Goal: Check status: Check status

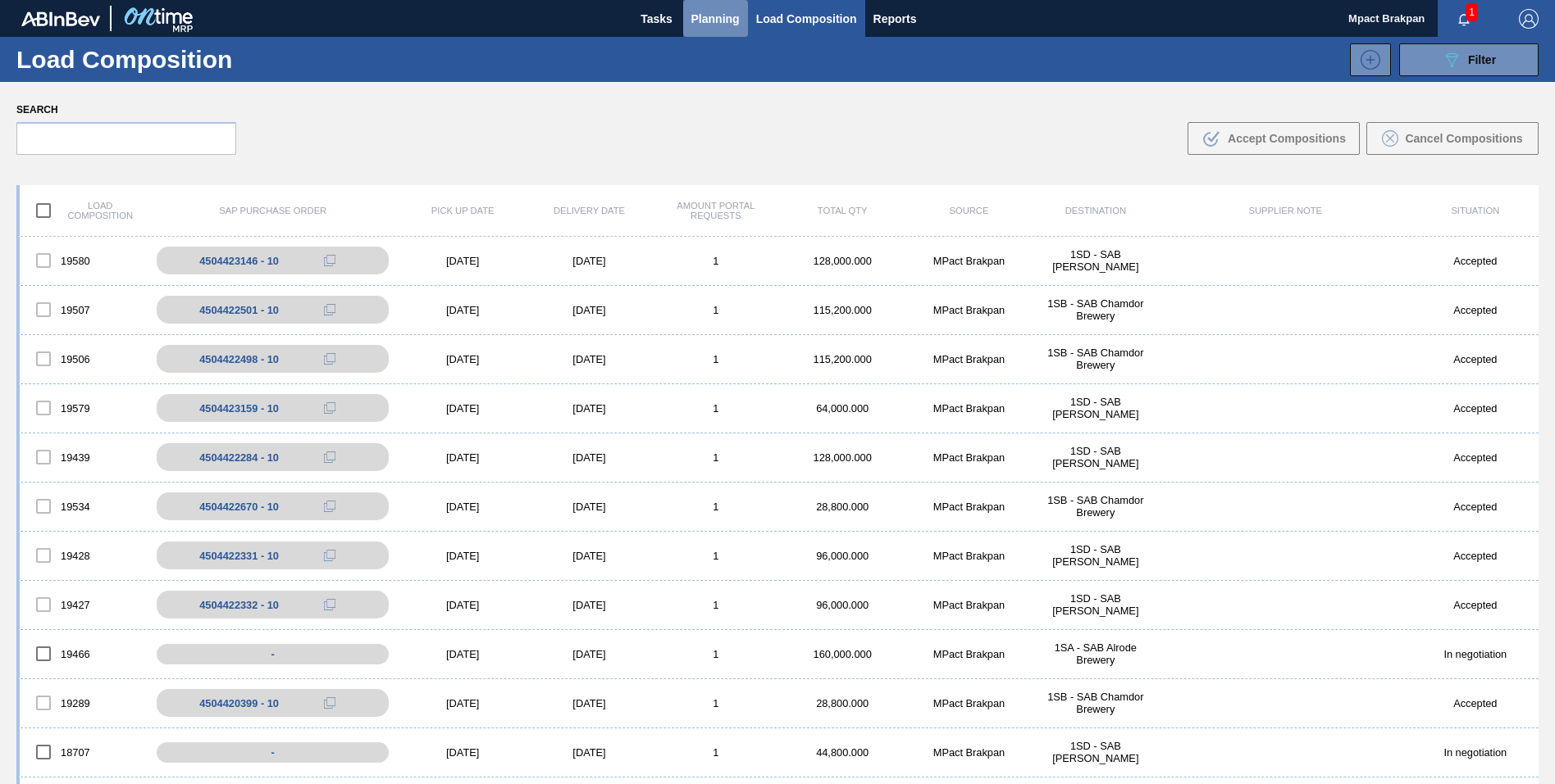
click at [724, 4] on button "Planning" at bounding box center [716, 19] width 65 height 37
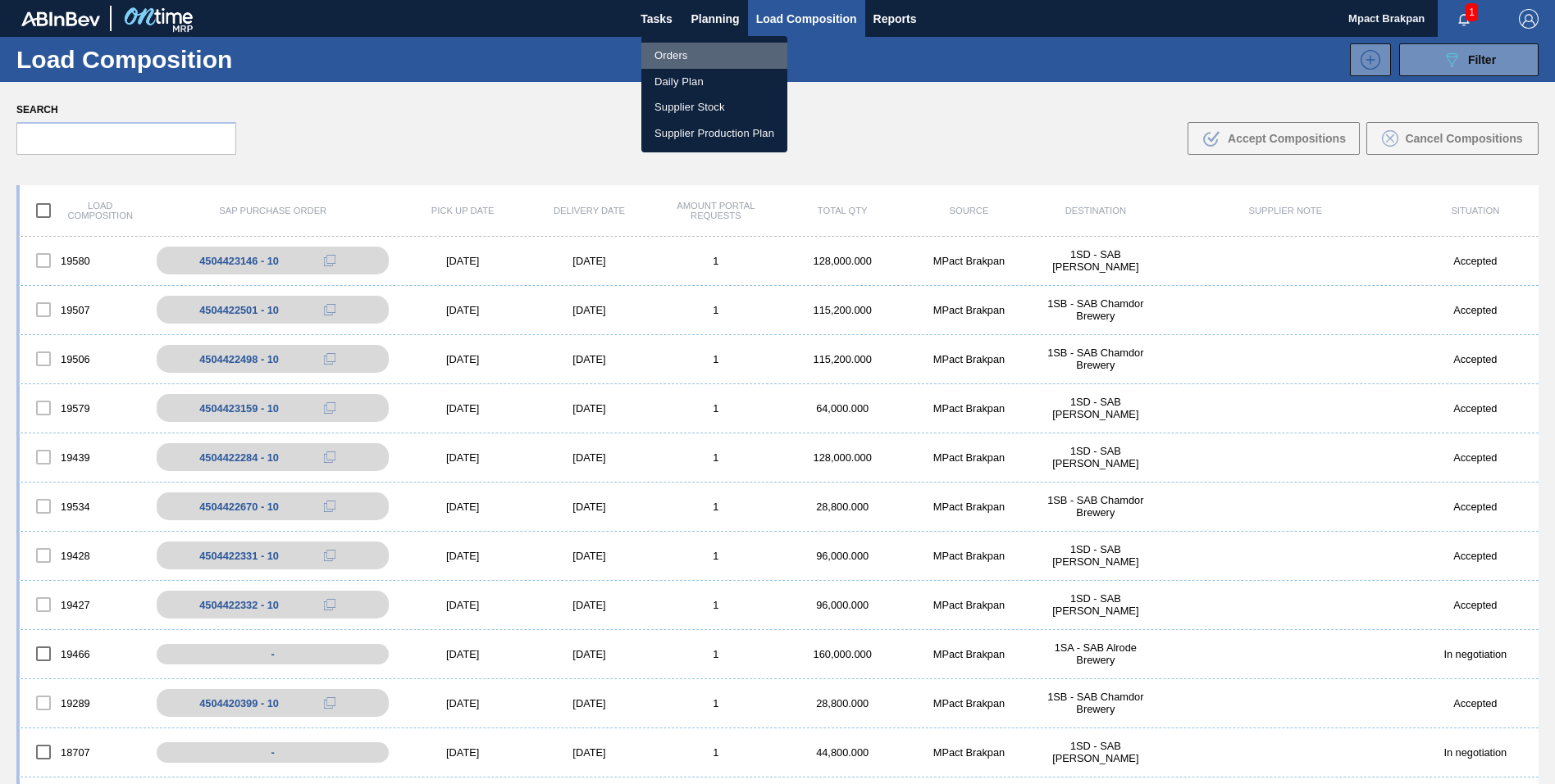
click at [664, 53] on li "Orders" at bounding box center [714, 56] width 146 height 26
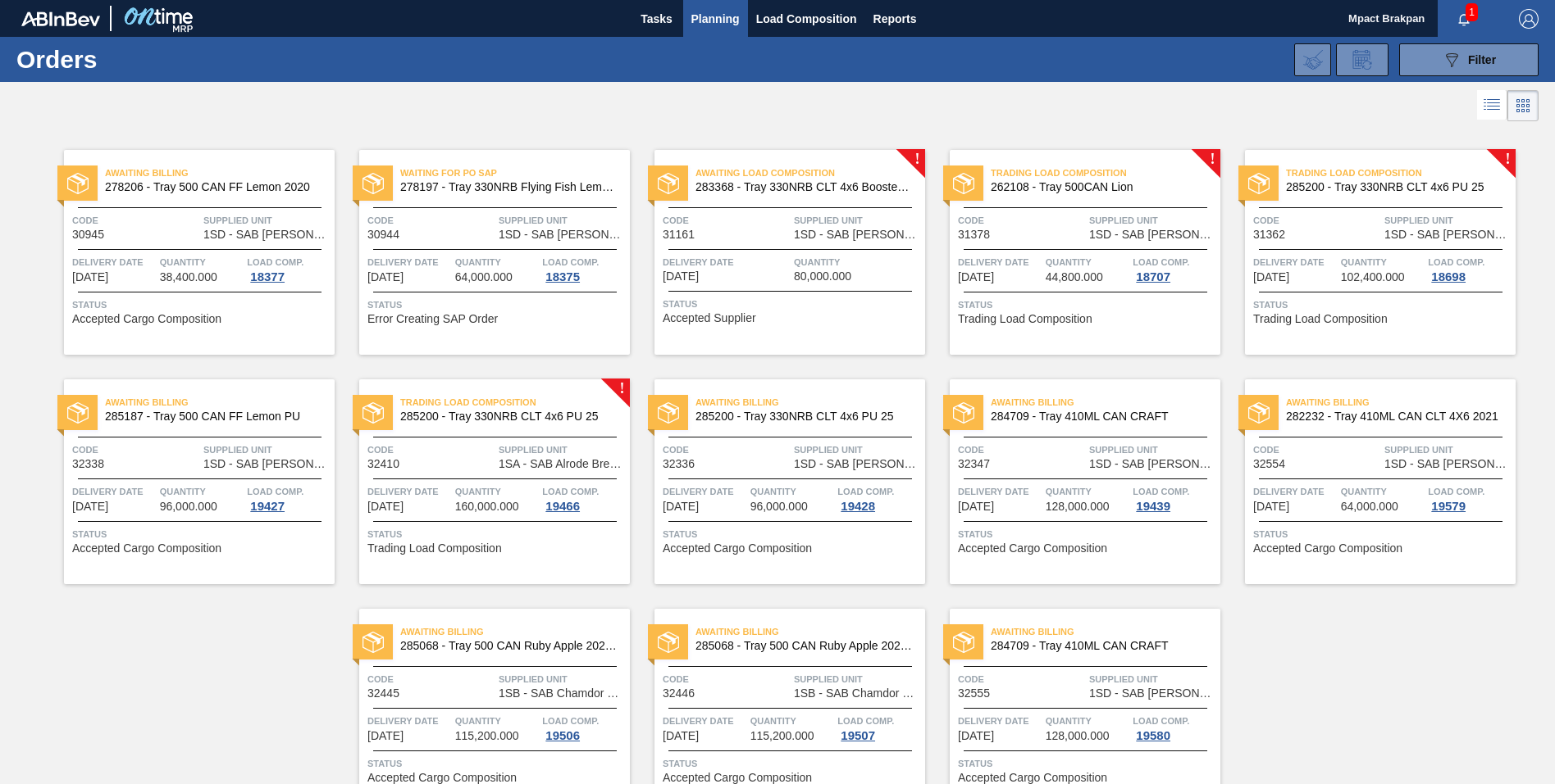
click at [1465, 10] on span "1" at bounding box center [1471, 12] width 13 height 18
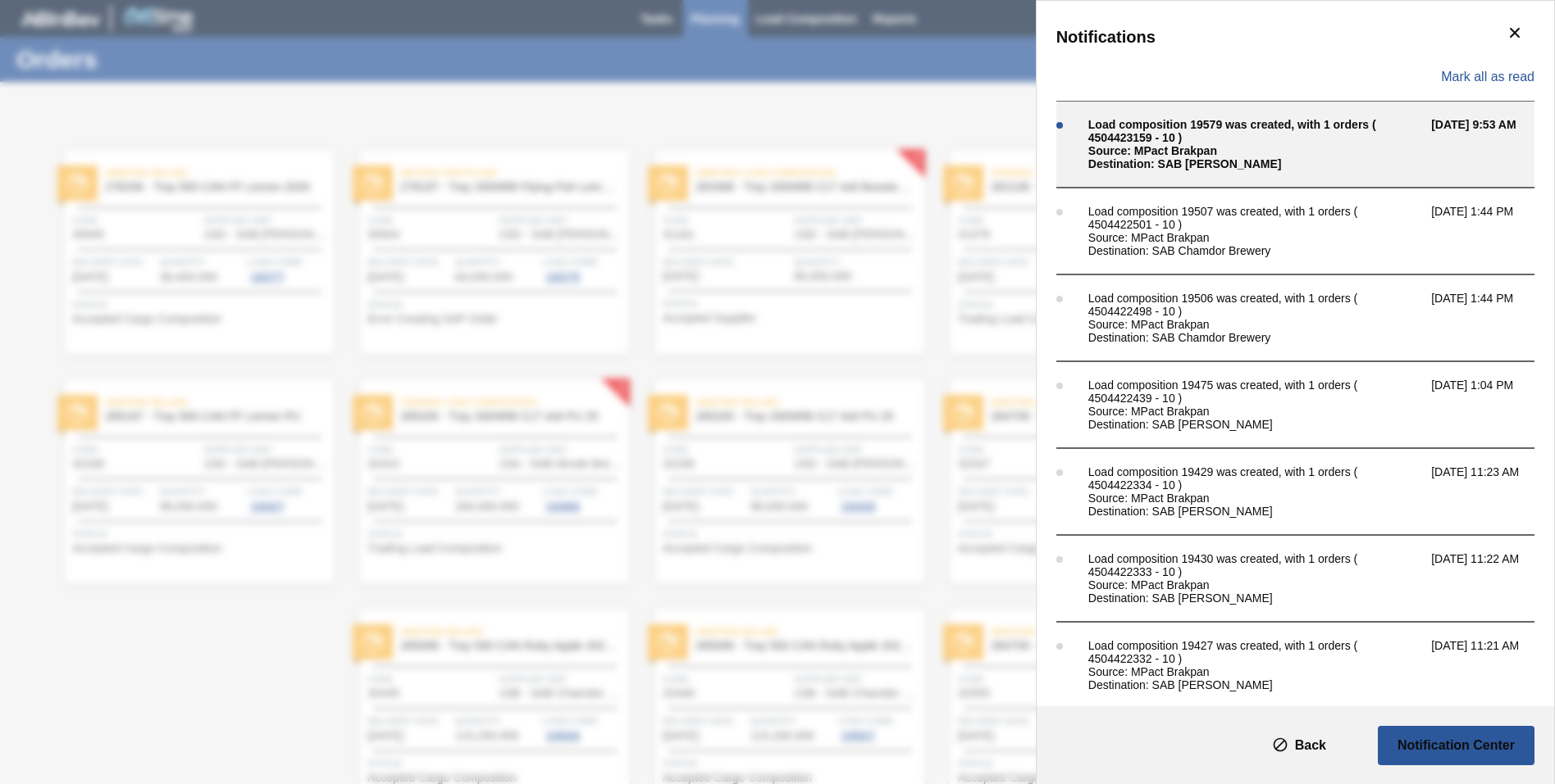
click at [1129, 144] on div "Source: MPact Brakpan" at bounding box center [1255, 150] width 335 height 13
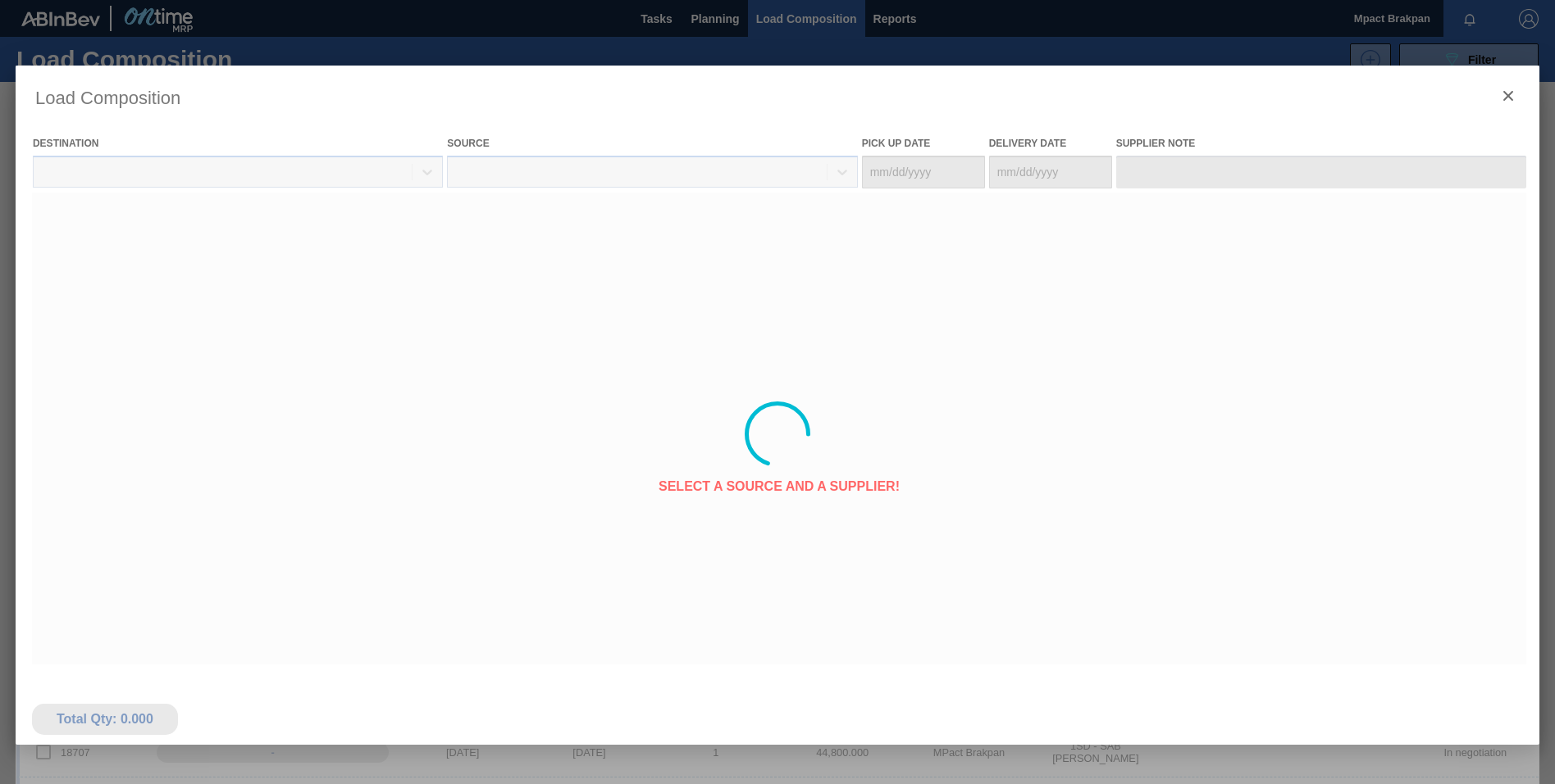
type Date "[DATE]"
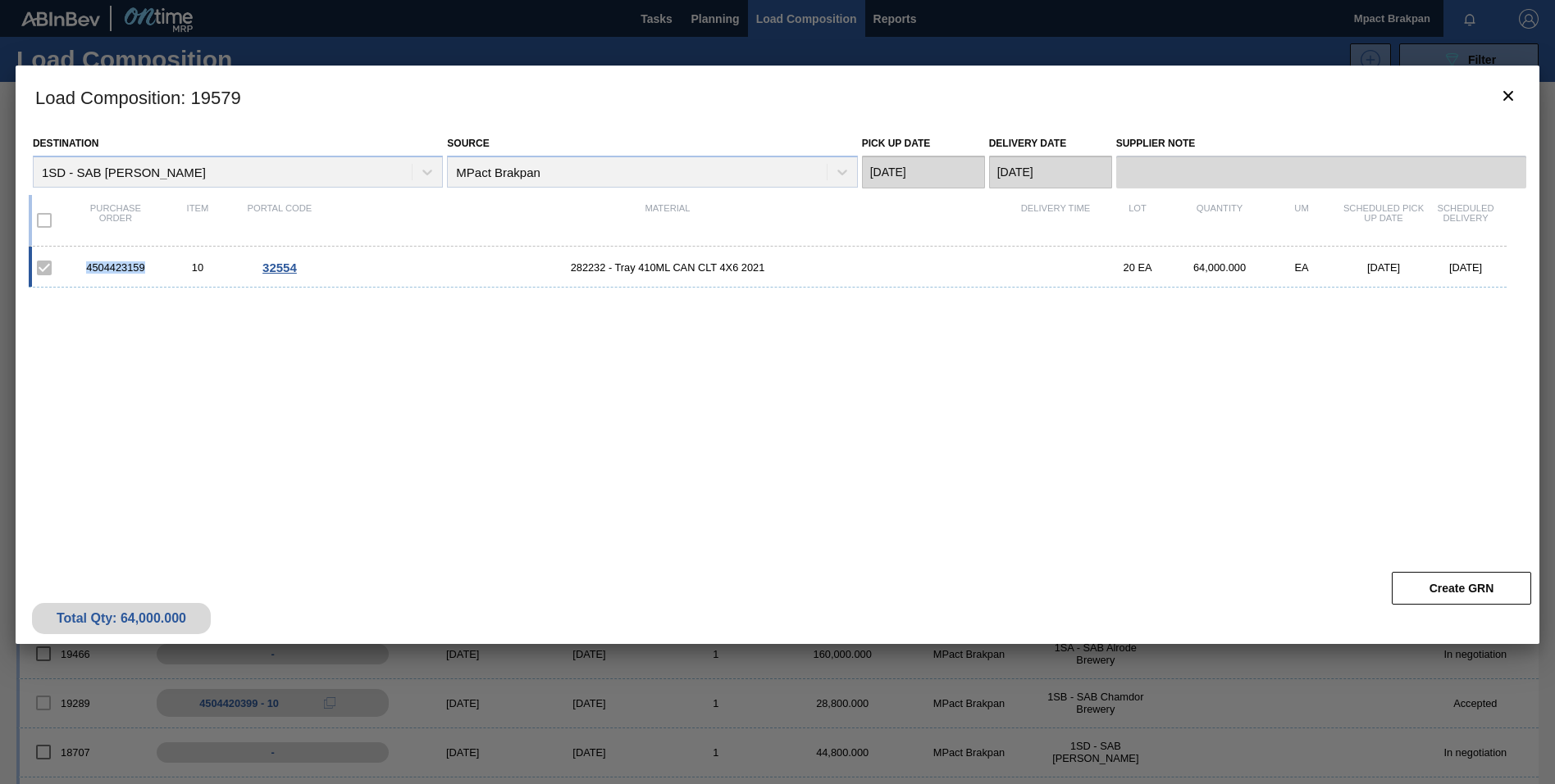
drag, startPoint x: 153, startPoint y: 268, endPoint x: 86, endPoint y: 265, distance: 67.1
click at [86, 265] on div "4504423159" at bounding box center [116, 267] width 82 height 13
drag, startPoint x: 86, startPoint y: 265, endPoint x: 125, endPoint y: 259, distance: 39.5
copy div "4504423159"
click at [717, 465] on div "4504423159 10 32554 282232 - Tray 410ML CAN CLT 4X6 2021 20 EA 64,000.000 EA 10…" at bounding box center [774, 395] width 1490 height 299
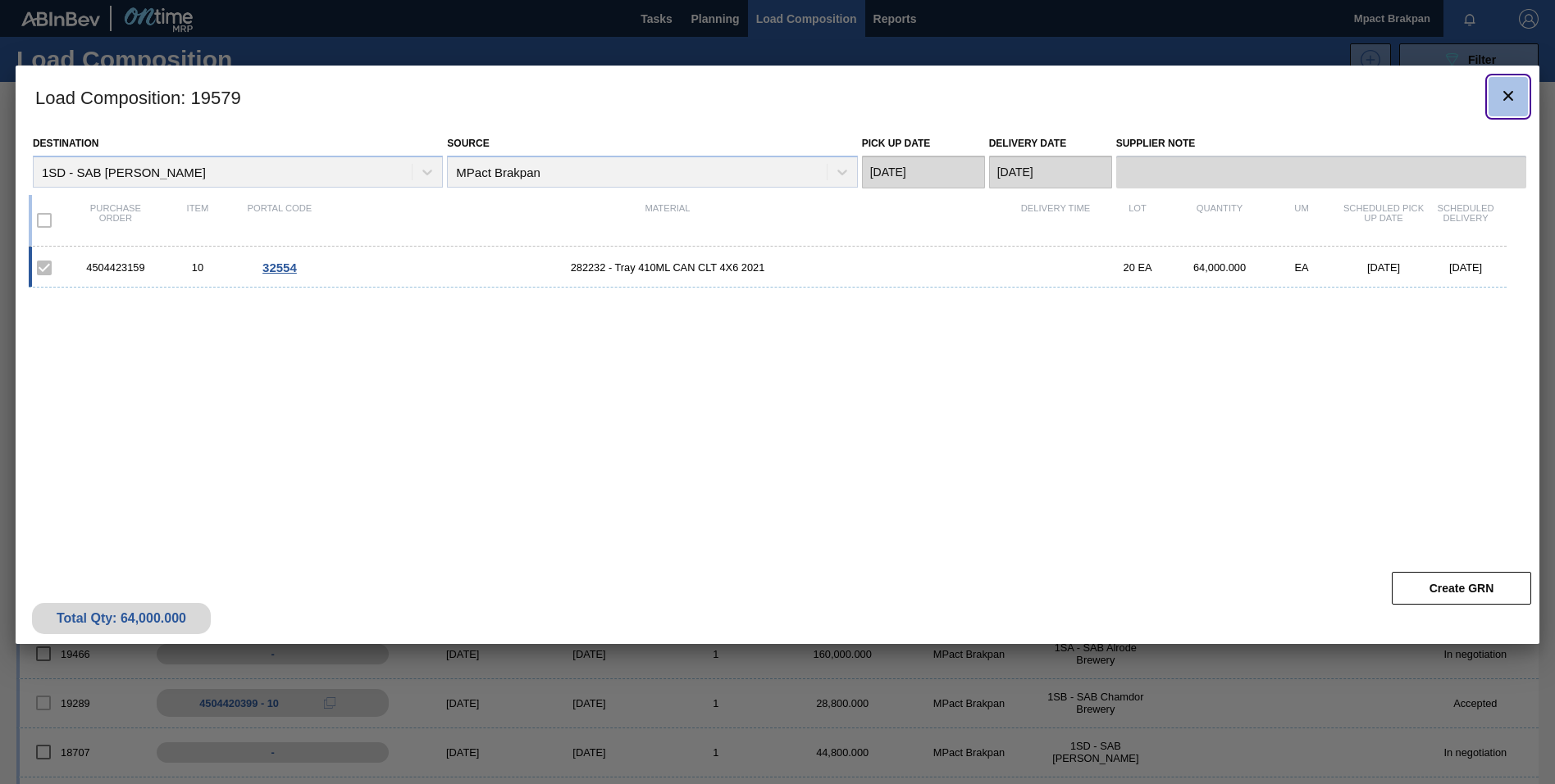
click at [1506, 97] on icon "botão de ícone" at bounding box center [1508, 96] width 10 height 10
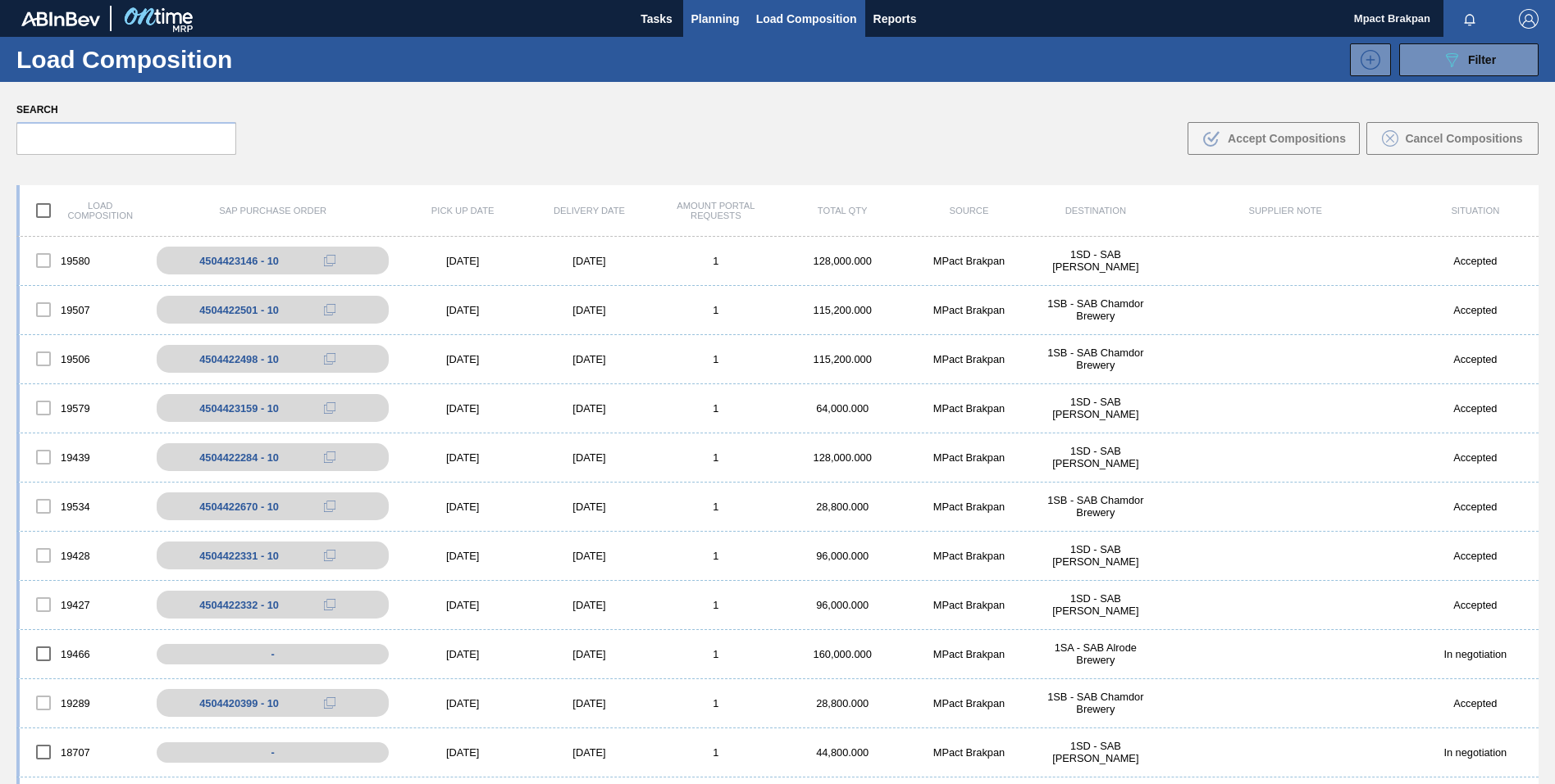
click at [711, 18] on span "Planning" at bounding box center [715, 19] width 48 height 20
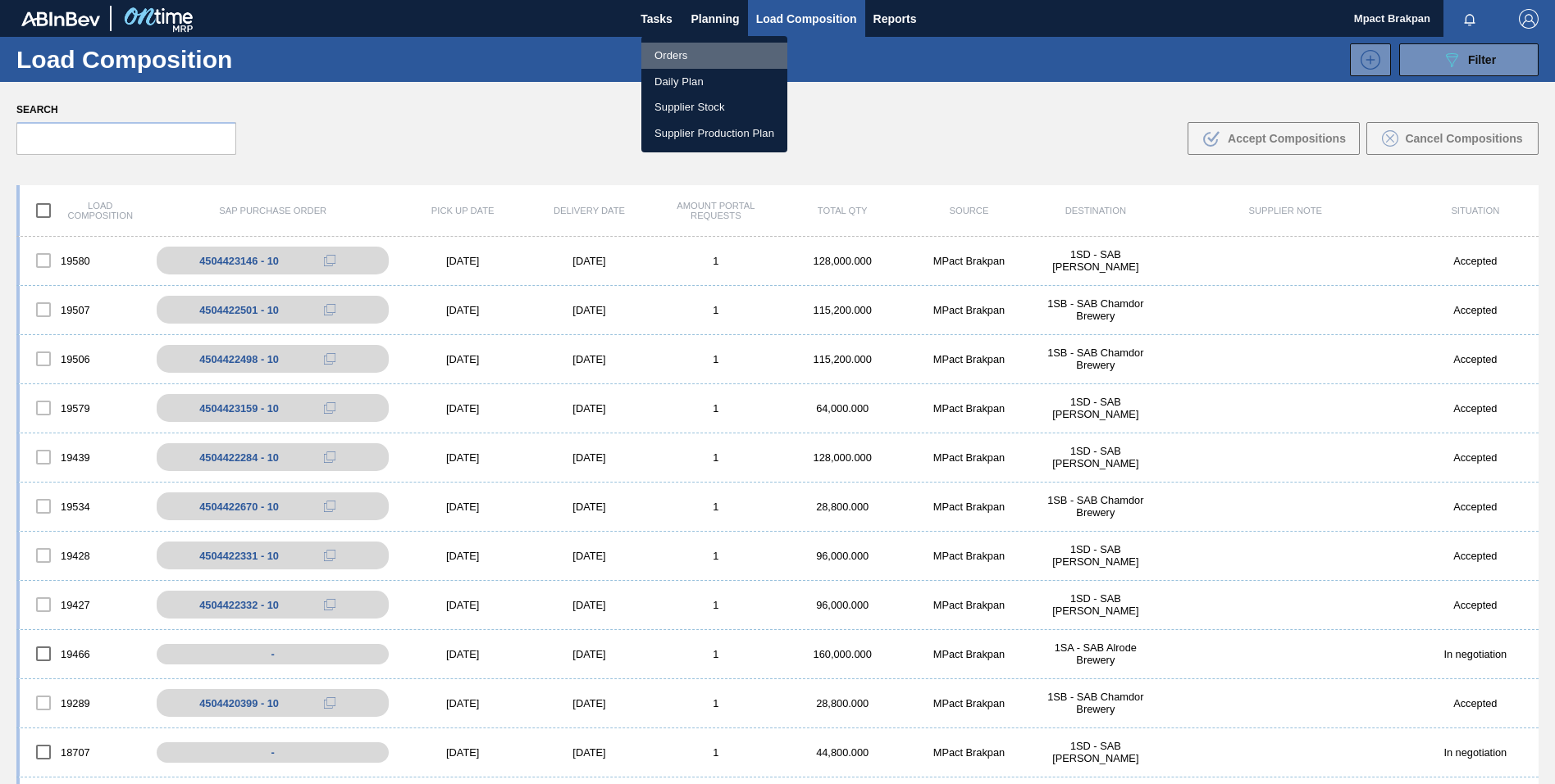
click at [673, 55] on li "Orders" at bounding box center [714, 56] width 146 height 26
